Goal: Task Accomplishment & Management: Manage account settings

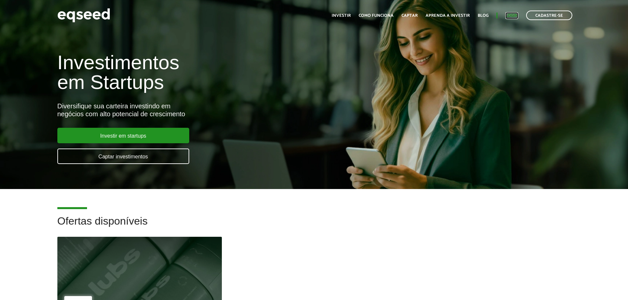
click at [515, 16] on link "Login" at bounding box center [511, 16] width 13 height 4
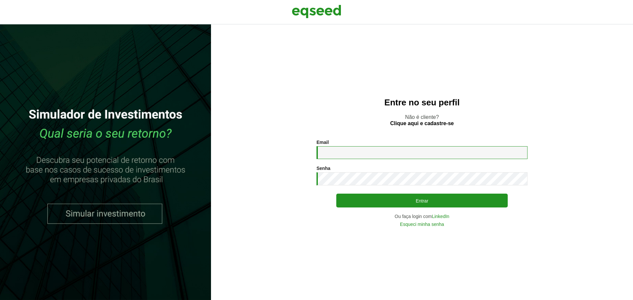
click at [380, 157] on input "Email *" at bounding box center [422, 152] width 211 height 13
type input "**********"
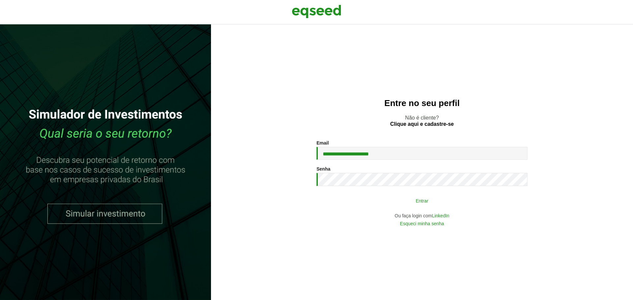
click at [422, 199] on button "Entrar" at bounding box center [421, 201] width 171 height 13
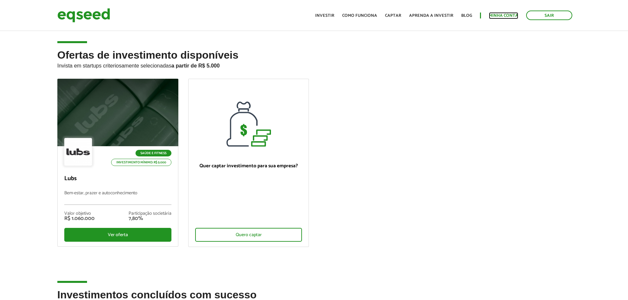
click at [504, 16] on link "Minha conta" at bounding box center [503, 16] width 29 height 4
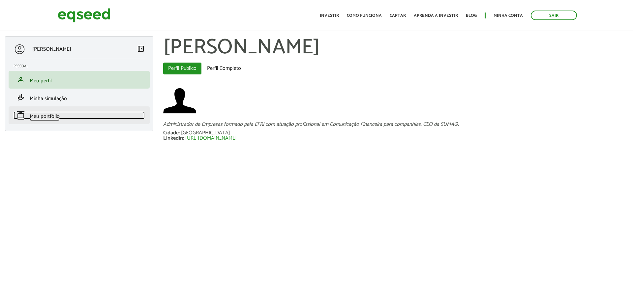
click at [47, 118] on span "Meu portfólio" at bounding box center [45, 116] width 30 height 9
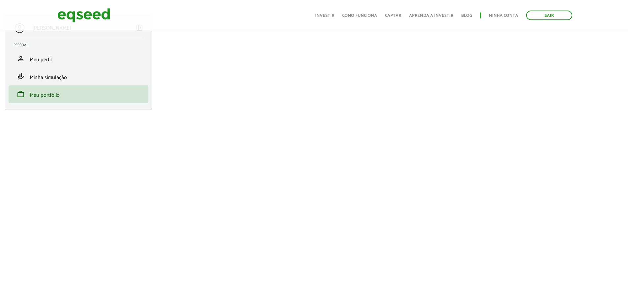
scroll to position [33, 0]
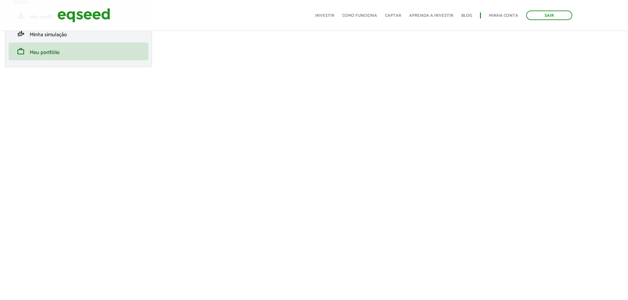
scroll to position [66, 0]
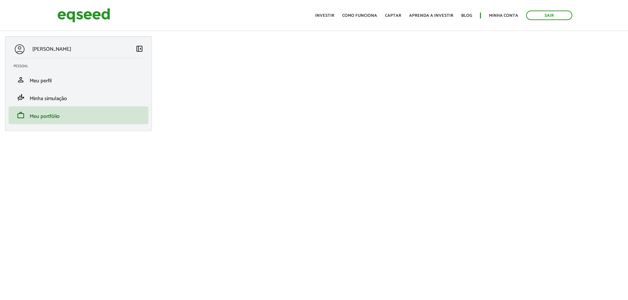
scroll to position [66, 0]
